Goal: Task Accomplishment & Management: Manage account settings

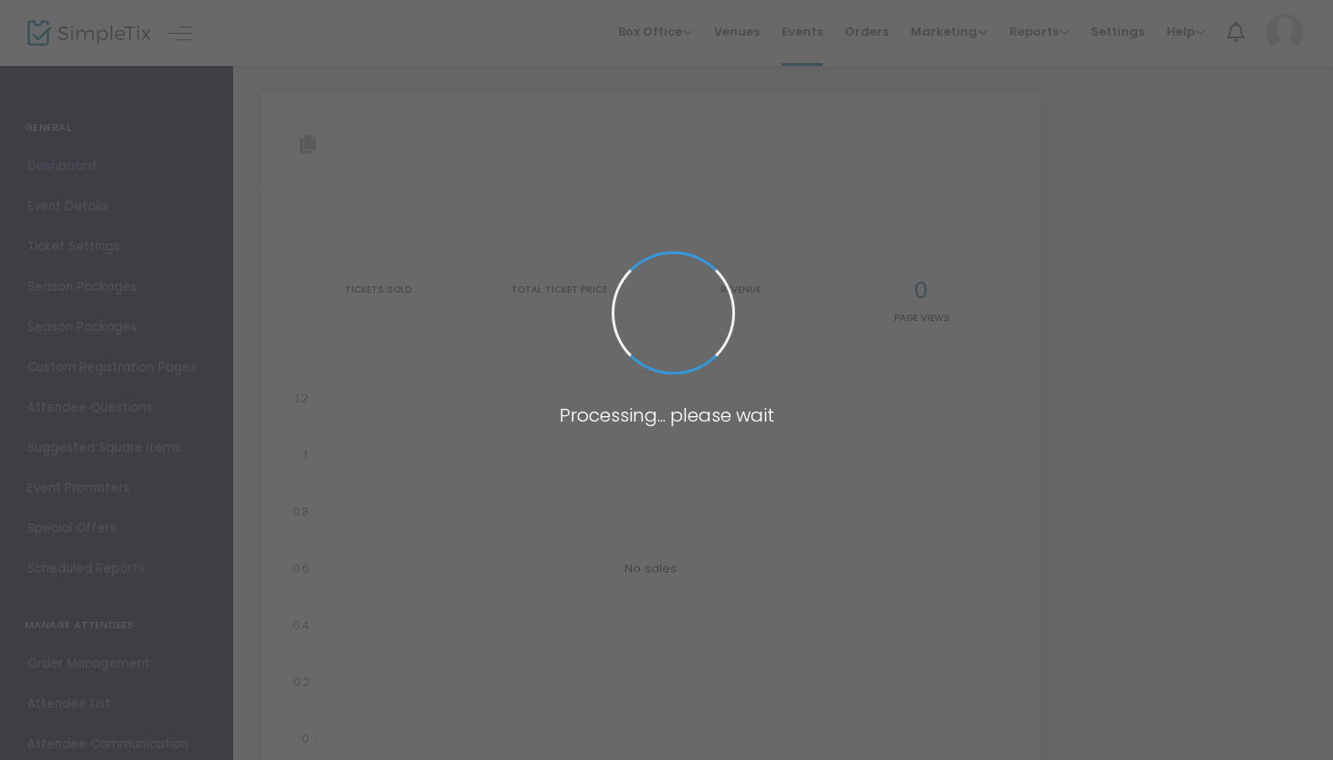
type input "[URL][DOMAIN_NAME]"
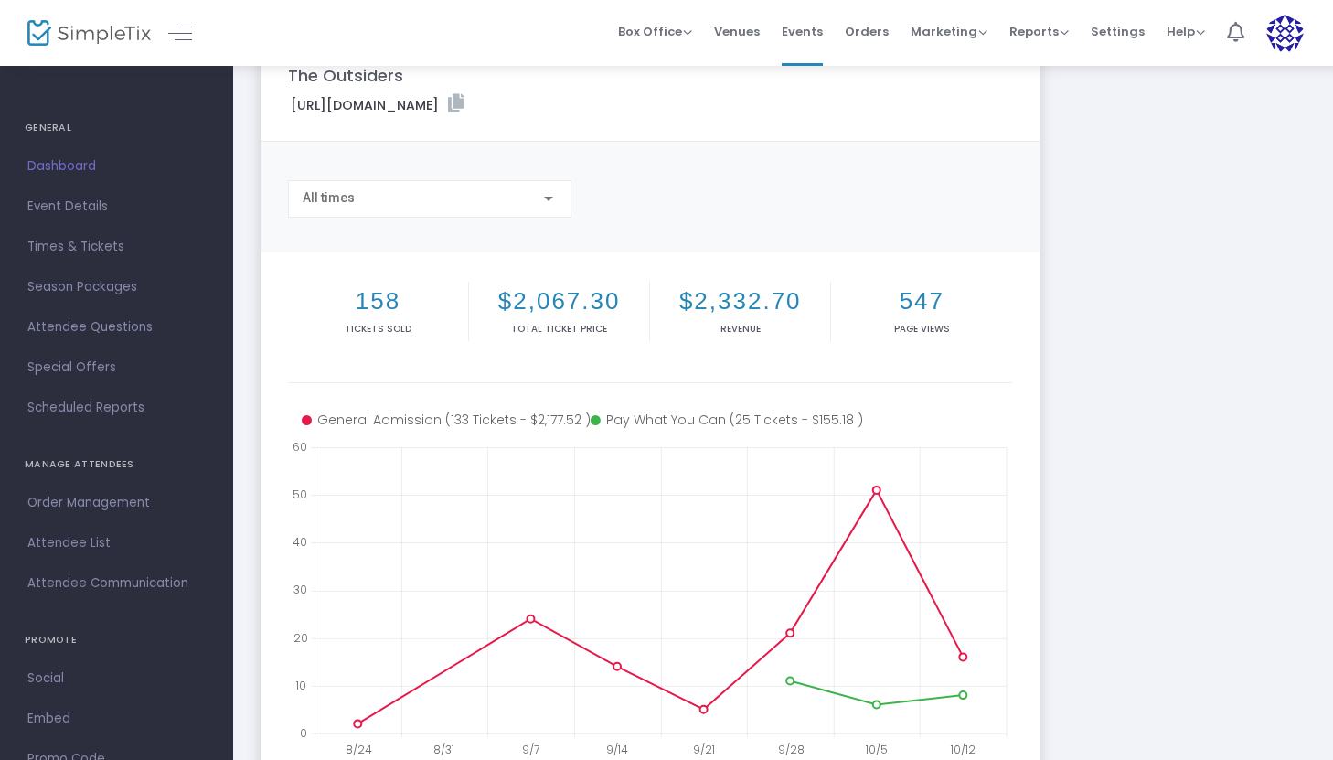
scroll to position [52, 0]
click at [82, 244] on span "Times & Tickets" at bounding box center [116, 247] width 178 height 24
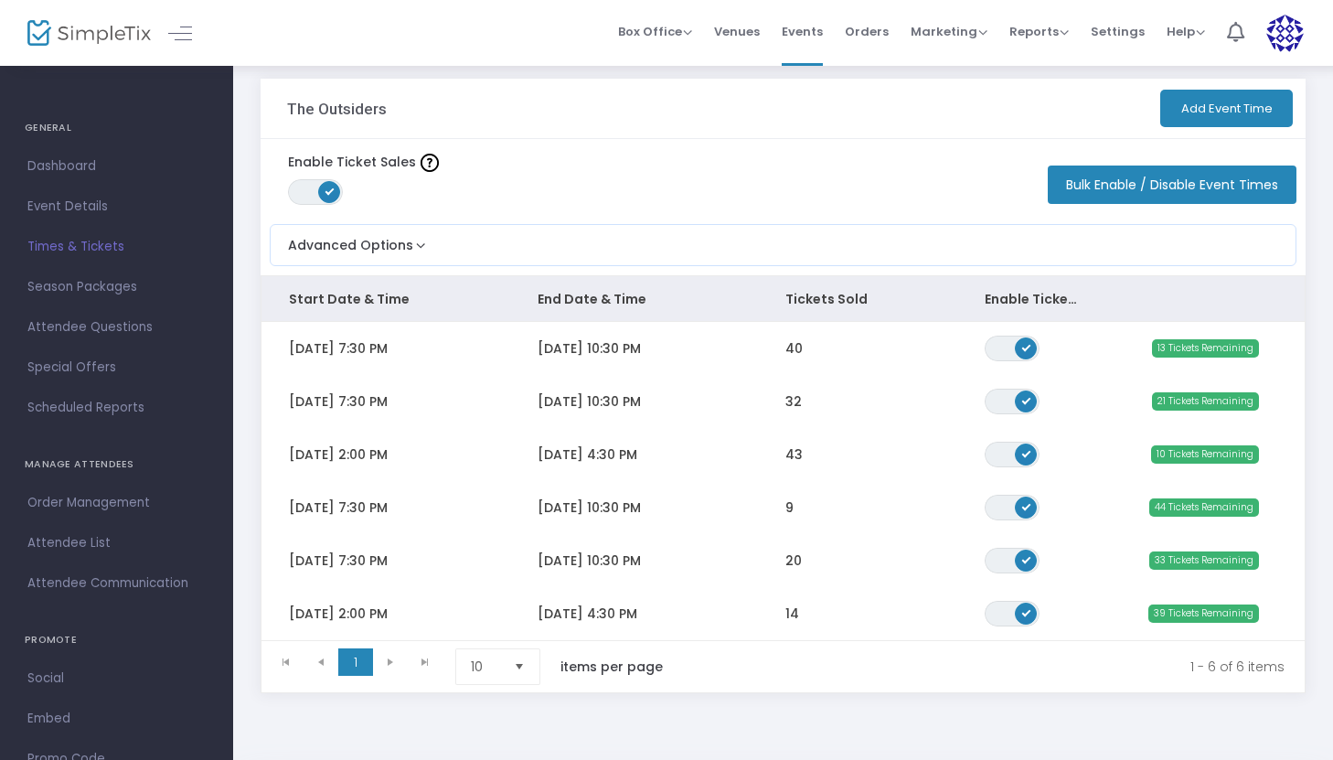
scroll to position [29, 0]
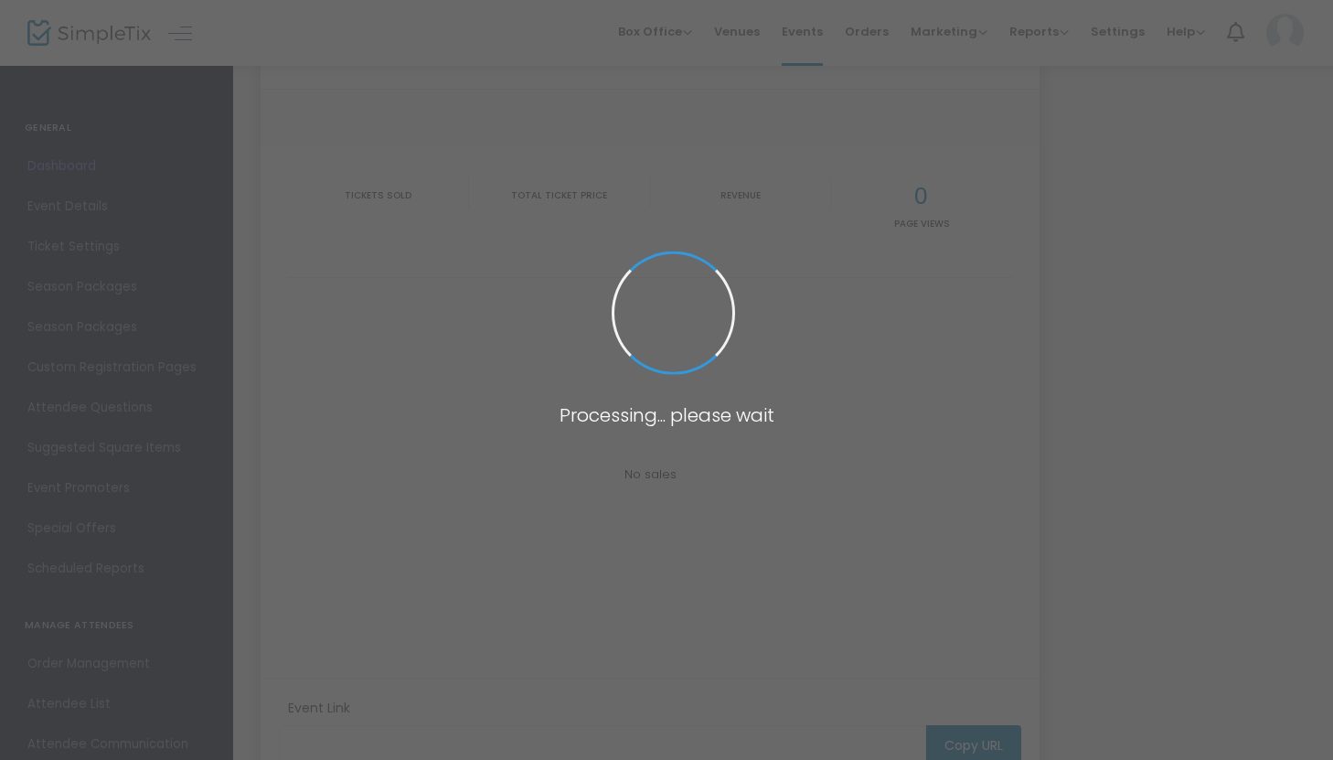
type input "[URL][DOMAIN_NAME]"
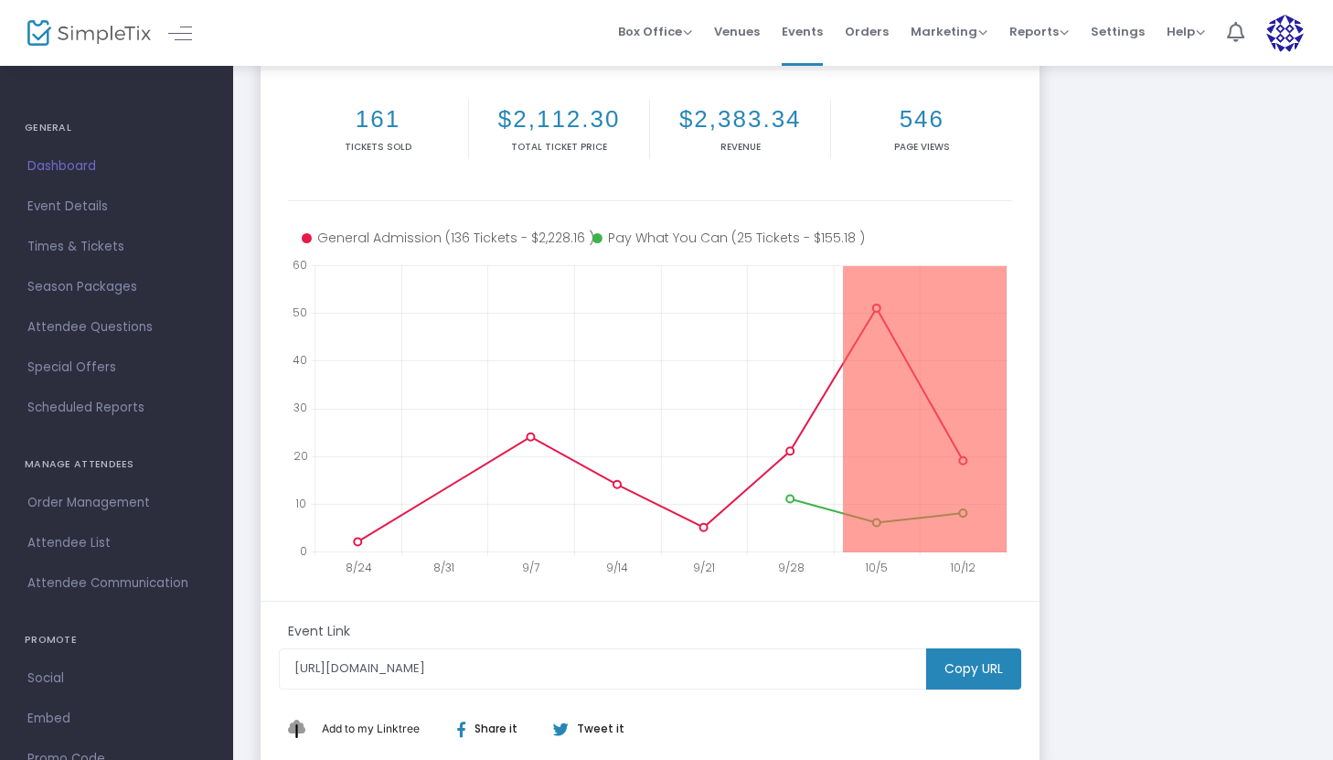
drag, startPoint x: 842, startPoint y: 456, endPoint x: 1153, endPoint y: 477, distance: 311.6
click at [1153, 477] on div "The Outsiders https://www.simpletix.com/e/the-outsiders-tickets-229608 Copy All…" at bounding box center [782, 316] width 1063 height 910
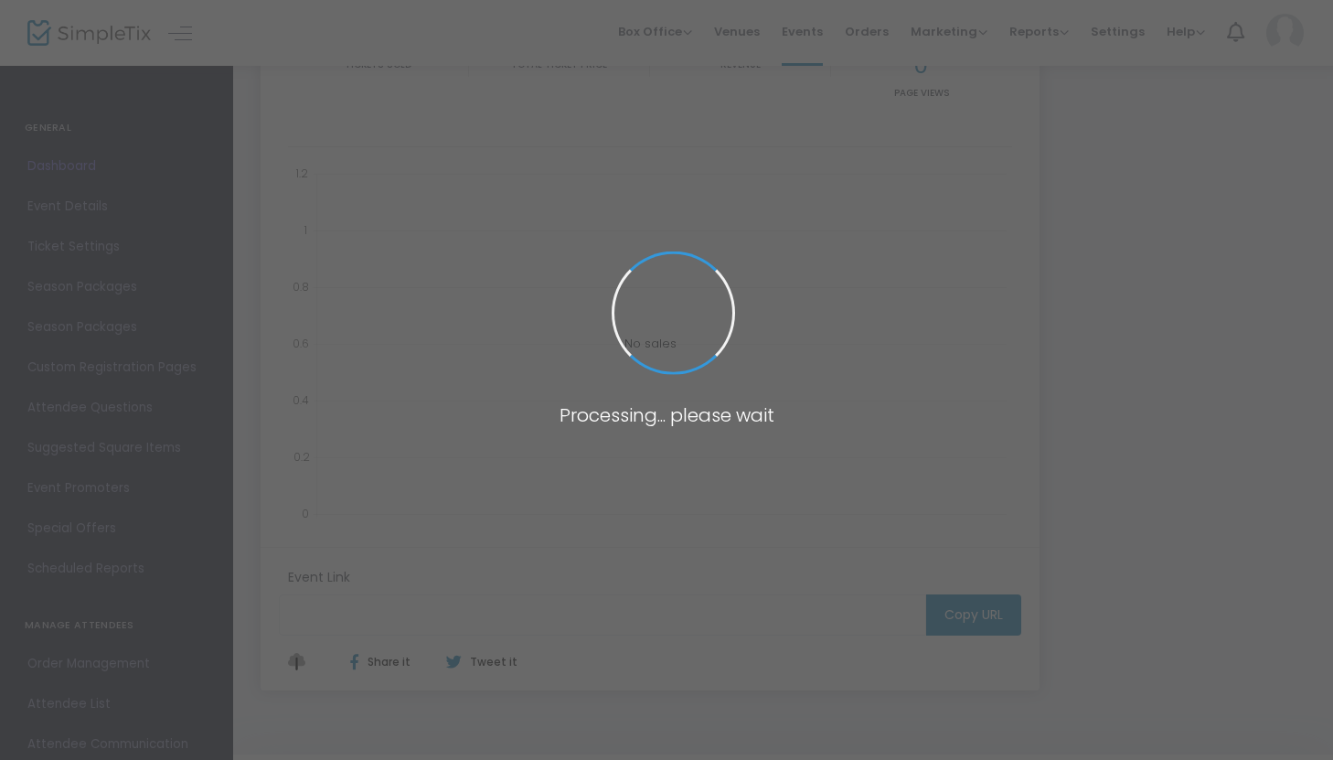
type input "[URL][DOMAIN_NAME]"
